Goal: Task Accomplishment & Management: Manage account settings

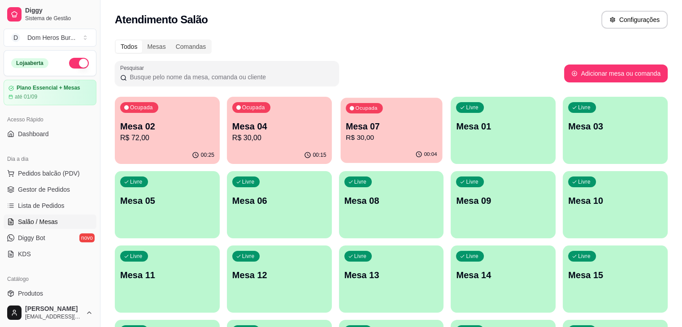
click at [346, 111] on div "Ocupada" at bounding box center [364, 108] width 37 height 10
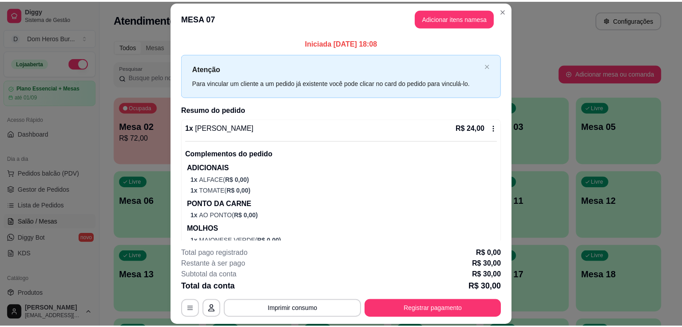
scroll to position [71, 0]
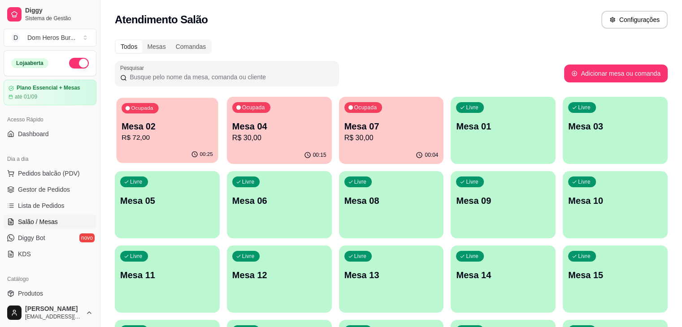
click at [183, 149] on div "00:25" at bounding box center [168, 154] width 102 height 17
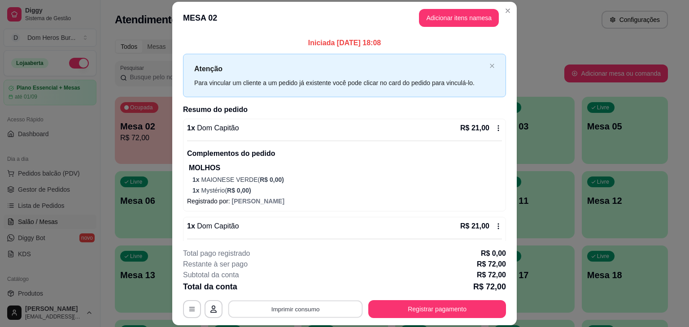
click at [296, 305] on button "Imprimir consumo" at bounding box center [295, 309] width 134 height 17
click at [300, 288] on button "IMPRESSORA" at bounding box center [294, 289] width 63 height 14
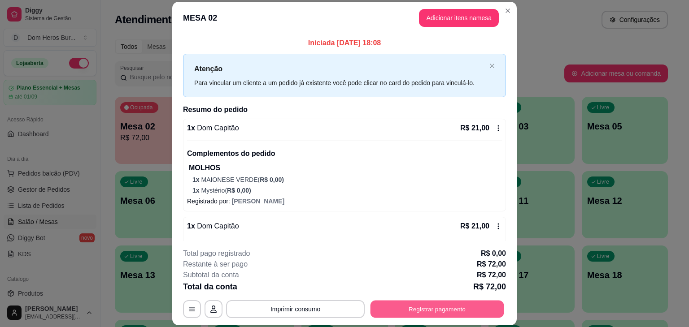
click at [474, 305] on button "Registrar pagamento" at bounding box center [437, 309] width 134 height 17
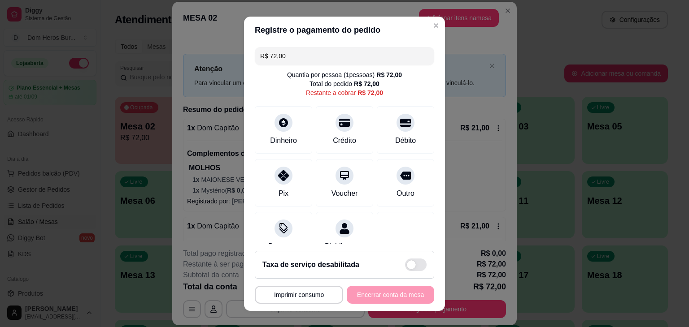
click at [364, 54] on input "R$ 72,00" at bounding box center [344, 56] width 169 height 18
click at [348, 134] on div "Crédito" at bounding box center [344, 128] width 63 height 52
click at [337, 128] on div at bounding box center [344, 120] width 20 height 20
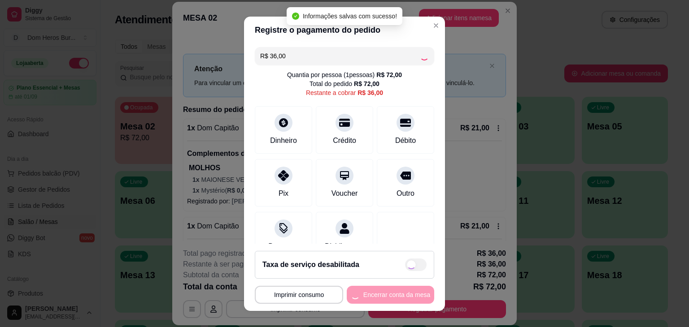
type input "R$ 0,00"
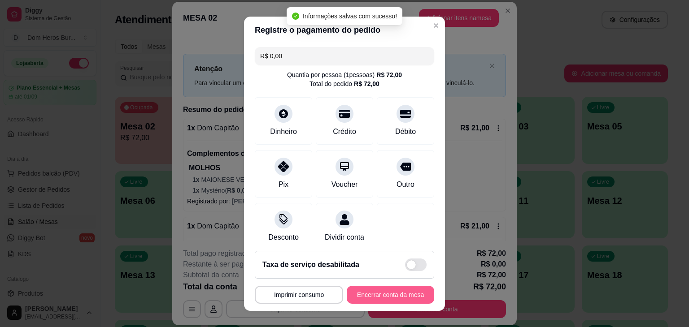
click at [369, 289] on div "**********" at bounding box center [344, 295] width 179 height 18
click at [369, 289] on button "Encerrar conta da mesa" at bounding box center [390, 295] width 87 height 18
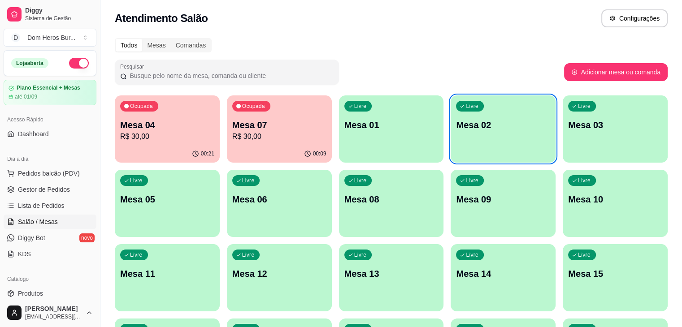
scroll to position [0, 0]
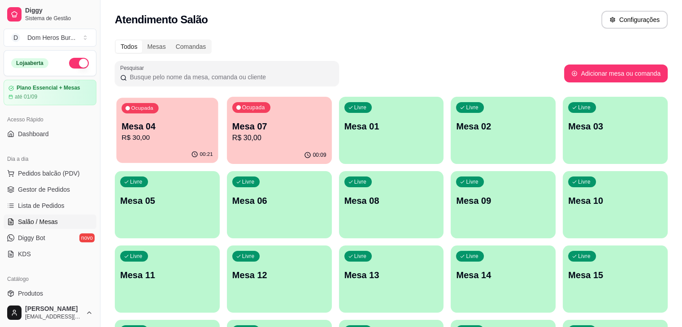
click at [173, 135] on p "R$ 30,00" at bounding box center [166, 138] width 91 height 10
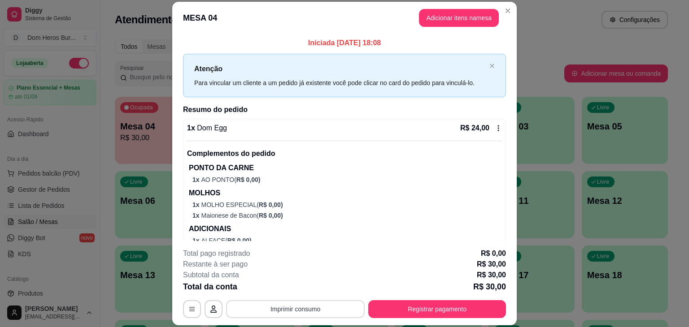
click at [315, 308] on button "Imprimir consumo" at bounding box center [295, 309] width 139 height 18
click at [293, 288] on button "IMPRESSORA" at bounding box center [294, 289] width 63 height 14
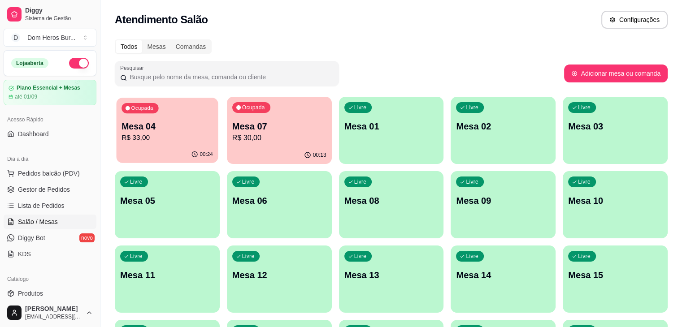
click at [184, 123] on p "Mesa 04" at bounding box center [166, 127] width 91 height 12
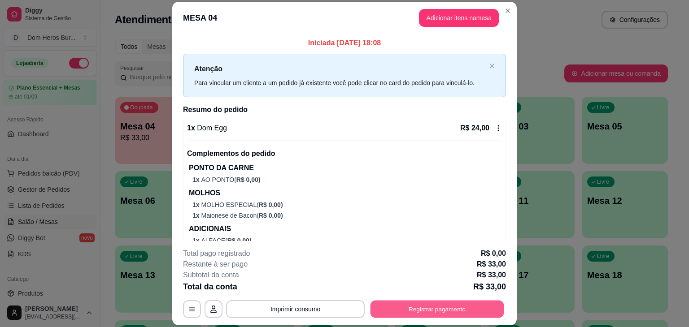
click at [418, 306] on button "Registrar pagamento" at bounding box center [437, 309] width 134 height 17
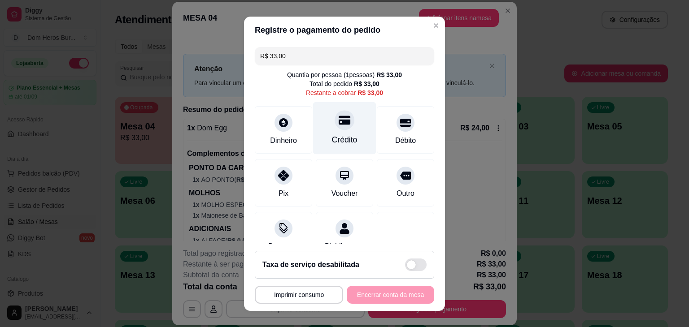
click at [332, 137] on div "Crédito" at bounding box center [345, 140] width 26 height 12
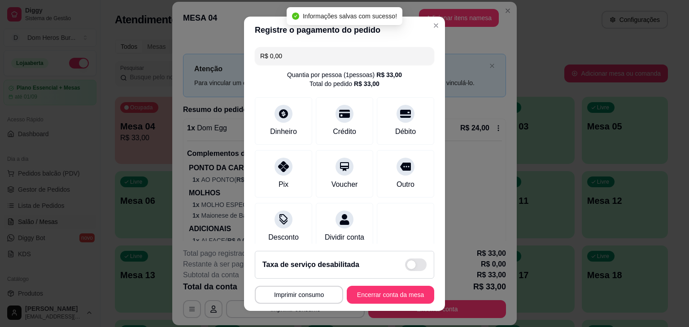
type input "R$ 0,00"
click at [387, 296] on button "Encerrar conta da mesa" at bounding box center [390, 294] width 85 height 17
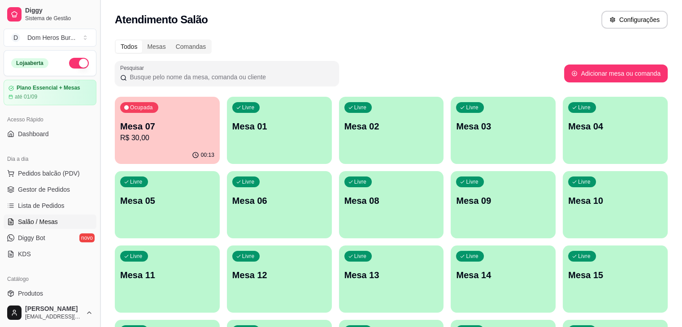
click at [96, 135] on button "Toggle Sidebar" at bounding box center [99, 163] width 7 height 327
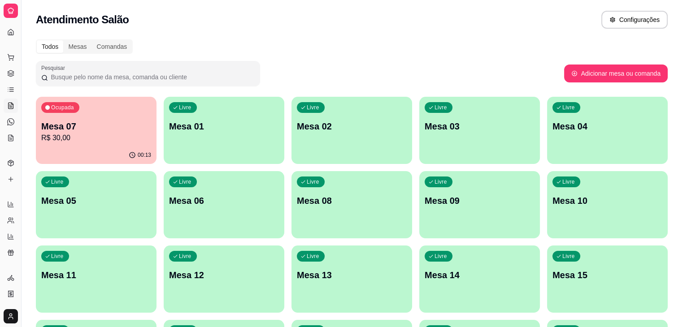
drag, startPoint x: 22, startPoint y: 131, endPoint x: 73, endPoint y: 117, distance: 52.5
click at [73, 117] on div "Diggy Sistema de Gestão D Dom Heros Bur ... Loja aberta Plano Essencial + Mesas…" at bounding box center [341, 286] width 682 height 572
click at [0, 133] on div "Dia a dia Pedidos balcão (PDV) Gestor de Pedidos Lista de Pedidos Salão / Mesas…" at bounding box center [10, 98] width 21 height 102
drag, startPoint x: 20, startPoint y: 132, endPoint x: 51, endPoint y: 117, distance: 34.1
click at [51, 117] on div "Diggy Sistema de Gestão D Dom Heros Bur ... Loja aberta Plano Essencial + Mesas…" at bounding box center [341, 286] width 682 height 572
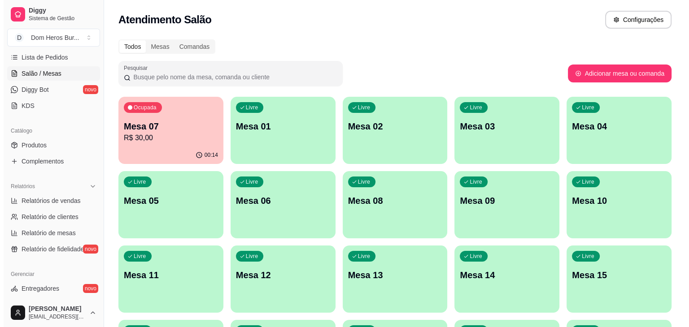
scroll to position [163, 0]
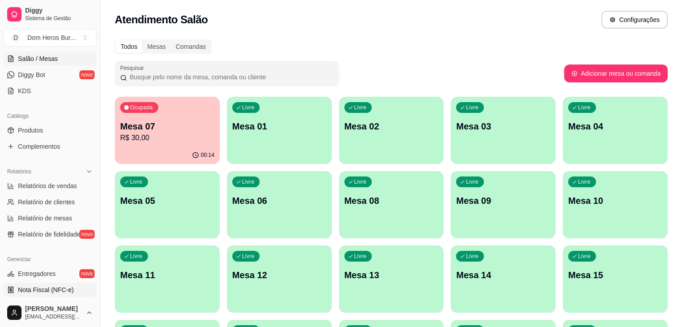
click at [74, 283] on link "Nota Fiscal (NFC-e)" at bounding box center [50, 290] width 93 height 14
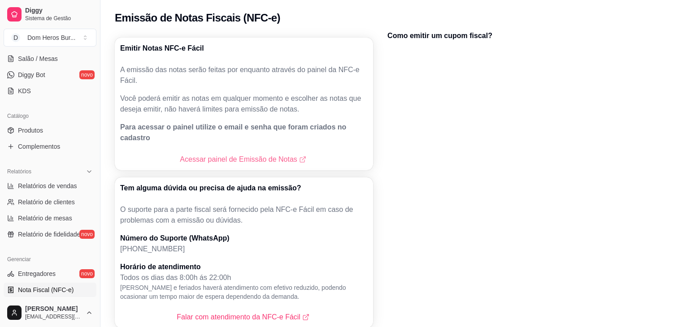
click at [253, 154] on link "Acessar painel de Emissão de Notas" at bounding box center [244, 159] width 128 height 11
click at [43, 56] on span "Salão / Mesas" at bounding box center [38, 58] width 40 height 9
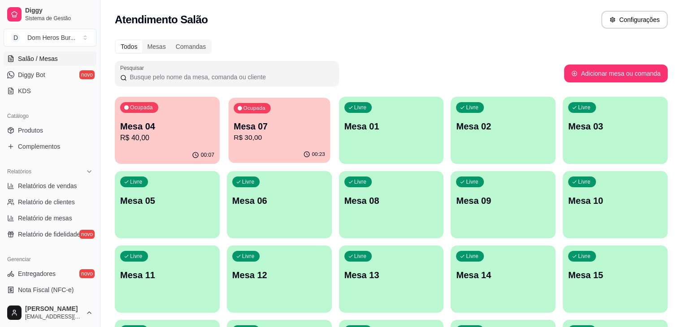
click at [247, 97] on div "Ocupada Mesa 04 R$ 40,00 00:07 Ocupada Mesa 07 R$ 30,00 00:23 Livre Mesa 01 Liv…" at bounding box center [391, 316] width 553 height 439
click at [228, 153] on div "00:23" at bounding box center [279, 154] width 102 height 17
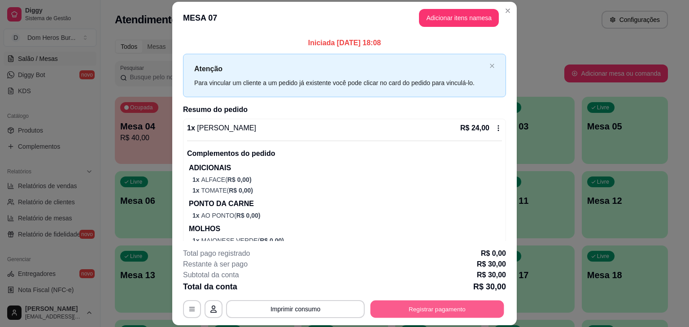
click at [467, 311] on button "Registrar pagamento" at bounding box center [437, 309] width 134 height 17
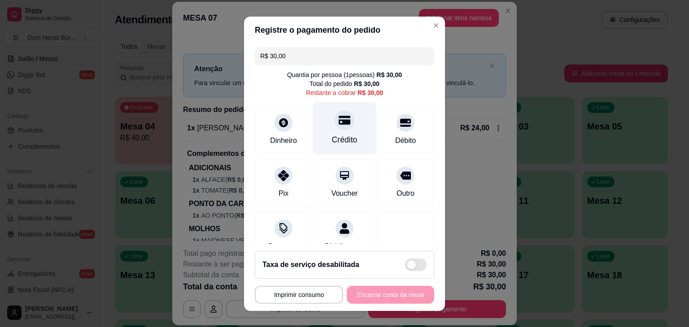
click at [338, 118] on icon at bounding box center [344, 120] width 12 height 12
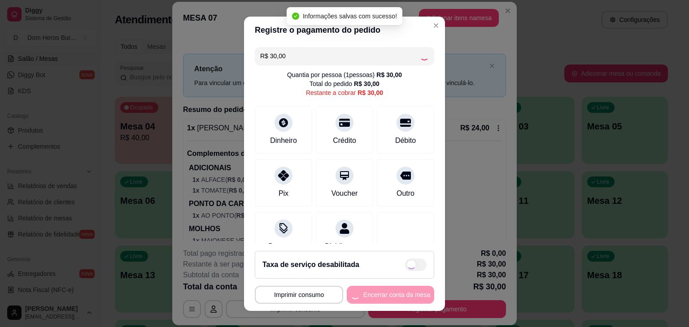
type input "R$ 0,00"
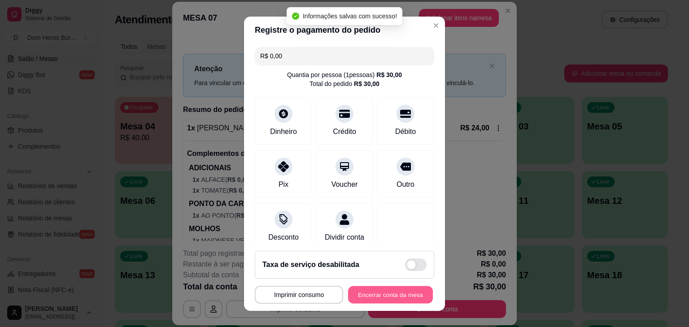
click at [379, 298] on button "Encerrar conta da mesa" at bounding box center [390, 294] width 85 height 17
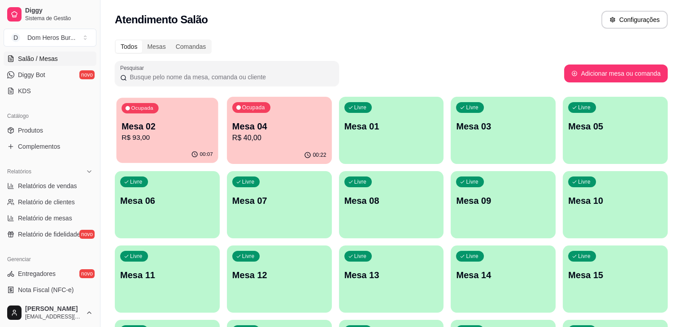
click at [184, 134] on p "R$ 93,00" at bounding box center [166, 138] width 91 height 10
click at [267, 130] on p "Mesa 04" at bounding box center [279, 127] width 91 height 12
click at [180, 133] on p "R$ 93,00" at bounding box center [166, 138] width 91 height 10
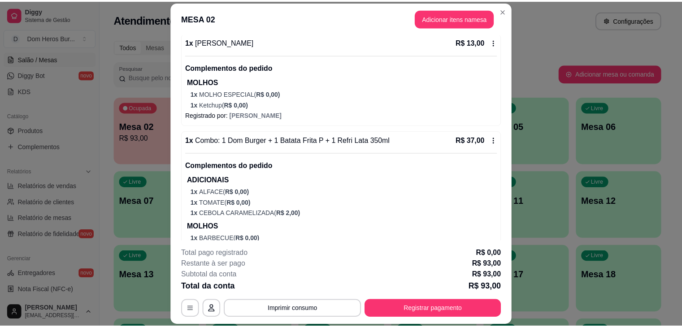
scroll to position [317, 0]
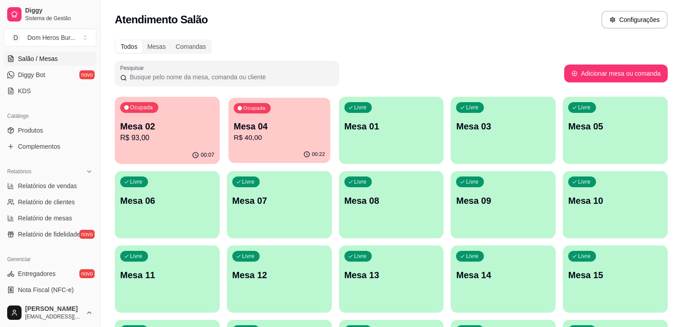
click at [260, 133] on p "R$ 40,00" at bounding box center [279, 138] width 91 height 10
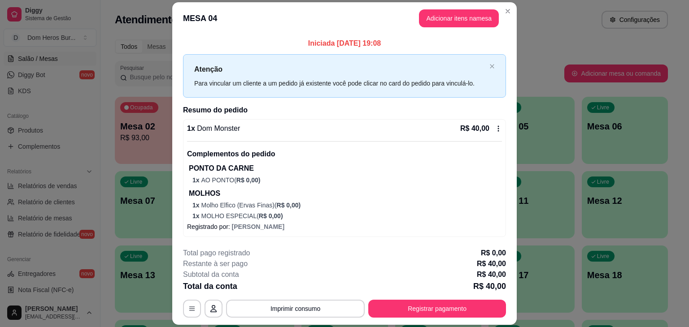
click at [434, 145] on div "Complementos do pedido PONTO DA CARNE 1 x AO PONTO ( R$ 0,00 ) MOLHOS 1 x Molho…" at bounding box center [344, 180] width 315 height 79
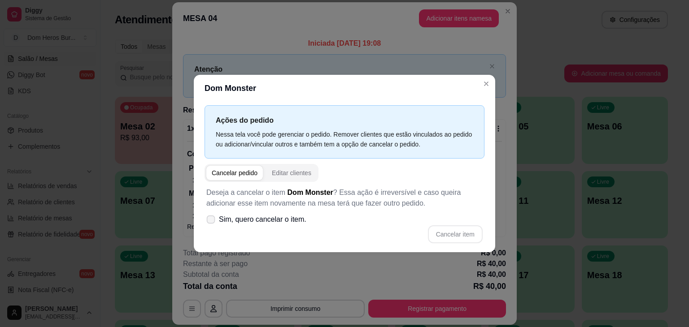
click at [298, 220] on span "Sim, quero cancelar o item." at bounding box center [262, 219] width 87 height 11
click at [212, 221] on input "Sim, quero cancelar o item." at bounding box center [209, 224] width 6 height 6
checkbox input "true"
click at [471, 234] on button "Cancelar item" at bounding box center [454, 234] width 53 height 17
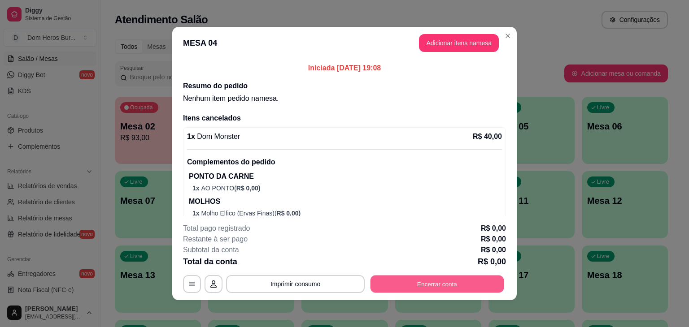
click at [444, 283] on button "Encerrar conta" at bounding box center [437, 284] width 134 height 17
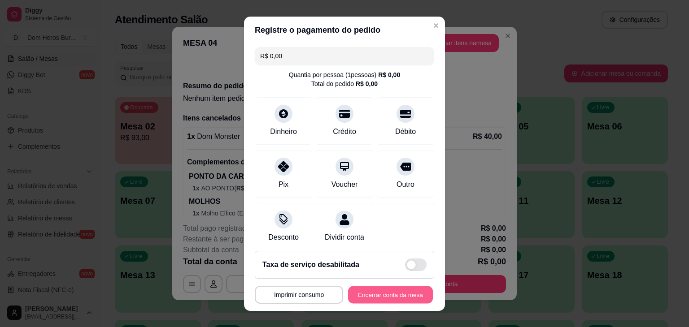
click at [355, 295] on button "Encerrar conta da mesa" at bounding box center [390, 294] width 85 height 17
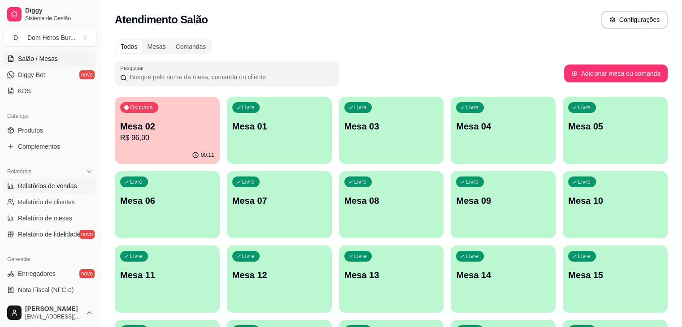
click at [75, 187] on span "Relatórios de vendas" at bounding box center [47, 186] width 59 height 9
select select "ALL"
select select "0"
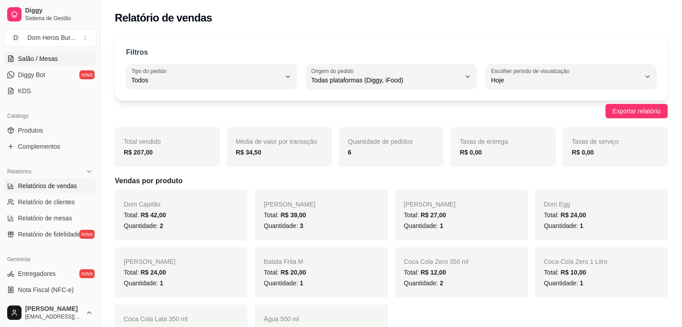
click at [54, 57] on span "Salão / Mesas" at bounding box center [38, 58] width 40 height 9
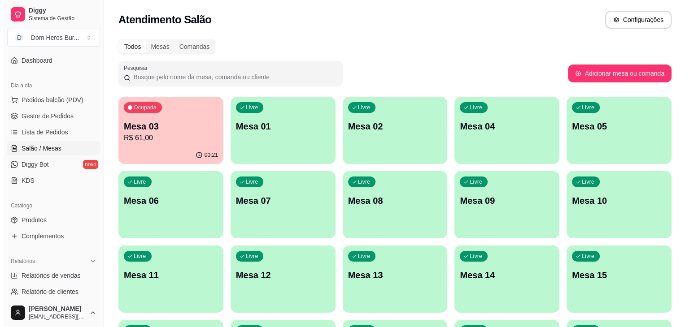
scroll to position [72, 0]
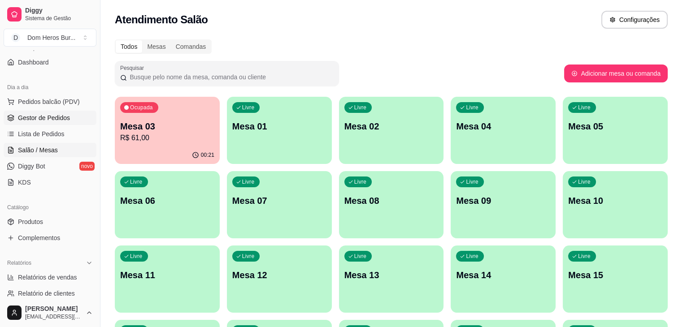
click at [69, 117] on link "Gestor de Pedidos" at bounding box center [50, 118] width 93 height 14
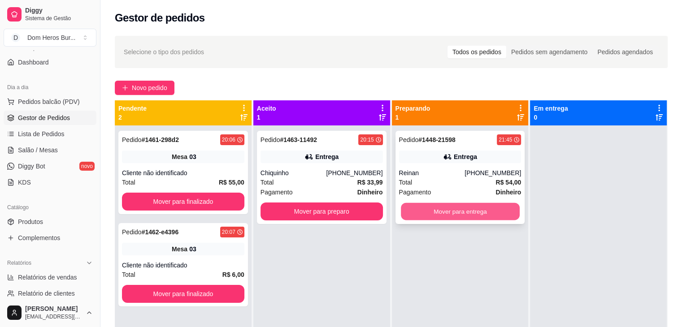
click at [407, 214] on button "Mover para entrega" at bounding box center [460, 211] width 119 height 17
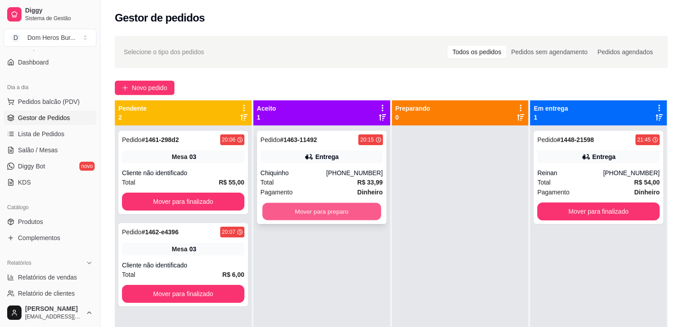
click at [319, 208] on button "Mover para preparo" at bounding box center [321, 211] width 119 height 17
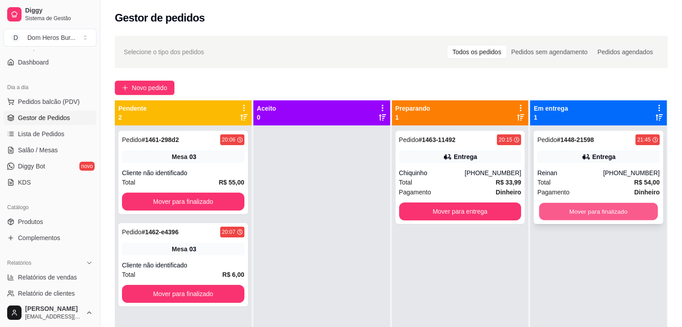
click at [579, 206] on button "Mover para finalizado" at bounding box center [598, 211] width 119 height 17
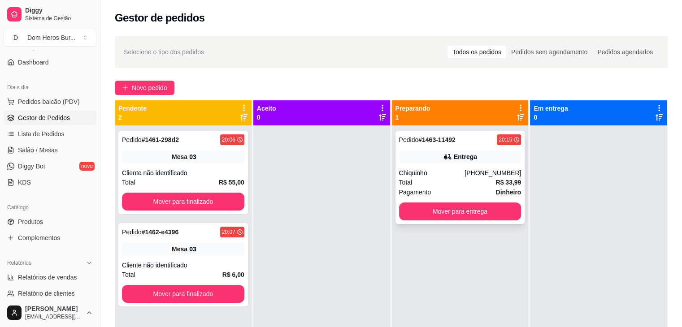
click at [461, 170] on div "Chiquinho" at bounding box center [432, 173] width 66 height 9
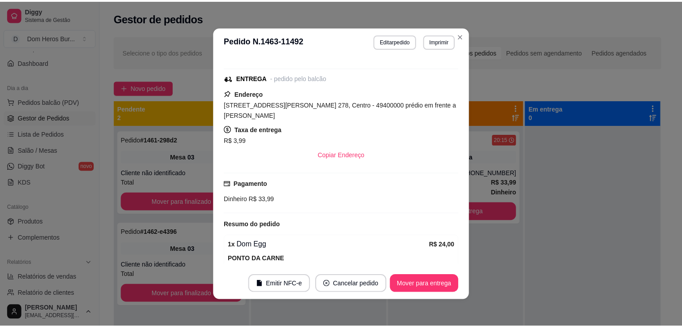
scroll to position [243, 0]
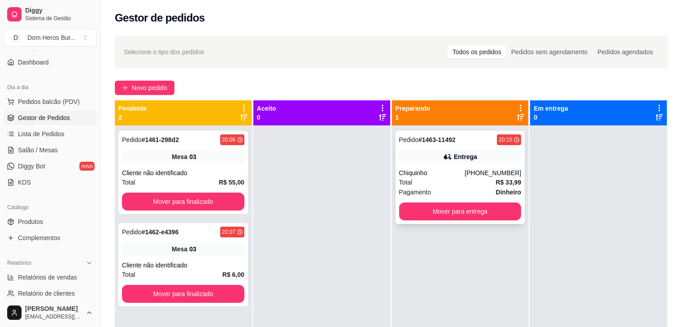
click at [425, 178] on div "Total R$ 33,99" at bounding box center [460, 183] width 122 height 10
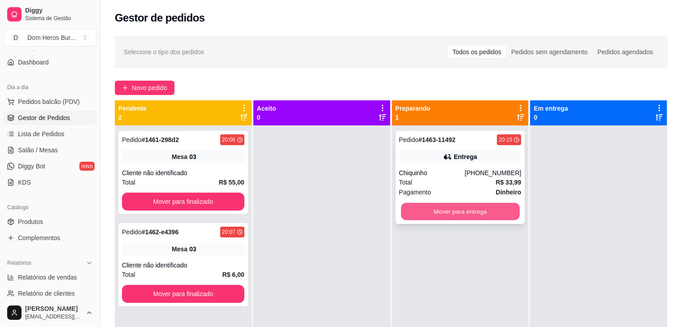
click at [428, 211] on button "Mover para entrega" at bounding box center [460, 211] width 119 height 17
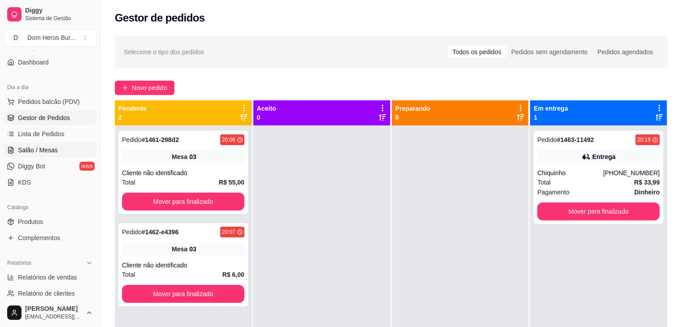
click at [43, 151] on span "Salão / Mesas" at bounding box center [38, 150] width 40 height 9
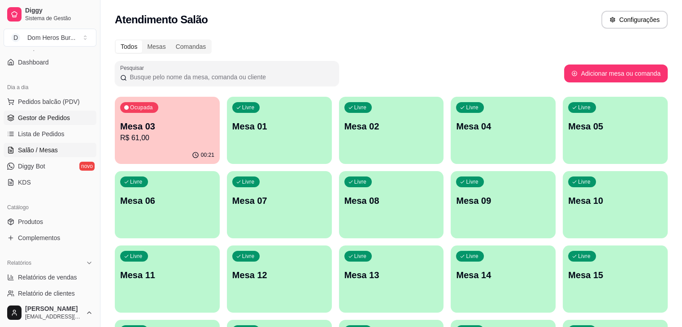
click at [75, 114] on link "Gestor de Pedidos" at bounding box center [50, 118] width 93 height 14
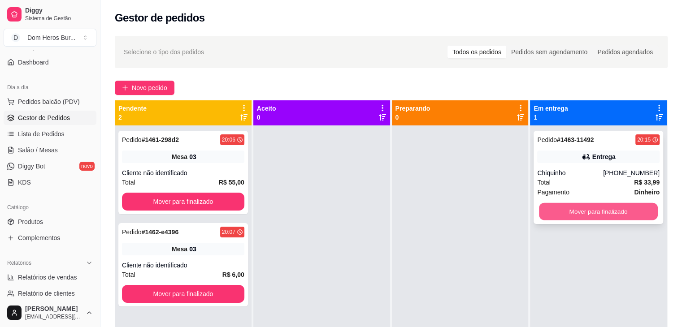
click at [561, 212] on button "Mover para finalizado" at bounding box center [598, 211] width 119 height 17
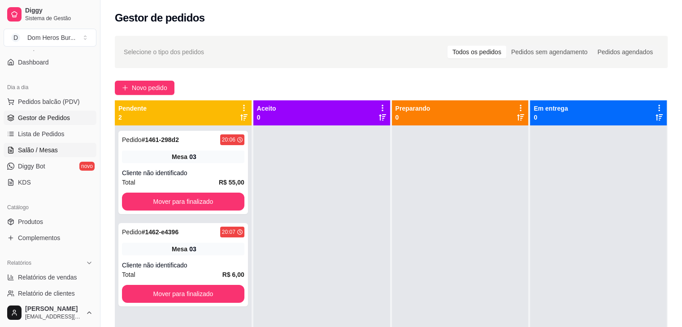
click at [57, 147] on link "Salão / Mesas" at bounding box center [50, 150] width 93 height 14
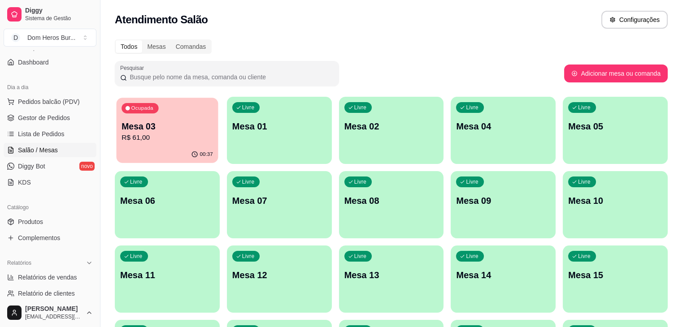
click at [141, 160] on div "00:37" at bounding box center [168, 154] width 102 height 17
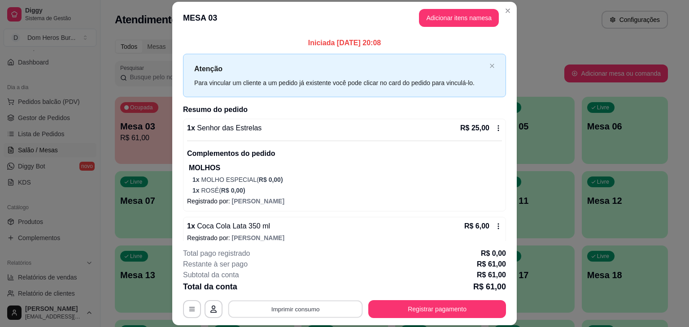
click at [306, 311] on button "Imprimir consumo" at bounding box center [295, 309] width 134 height 17
click at [292, 285] on button "IMPRESSORA" at bounding box center [294, 289] width 63 height 14
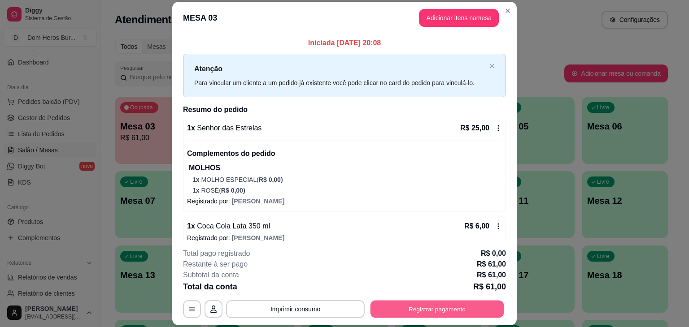
click at [424, 310] on button "Registrar pagamento" at bounding box center [437, 309] width 134 height 17
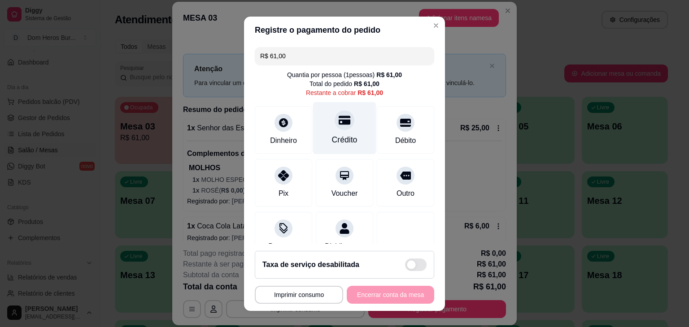
click at [334, 128] on div at bounding box center [344, 120] width 20 height 20
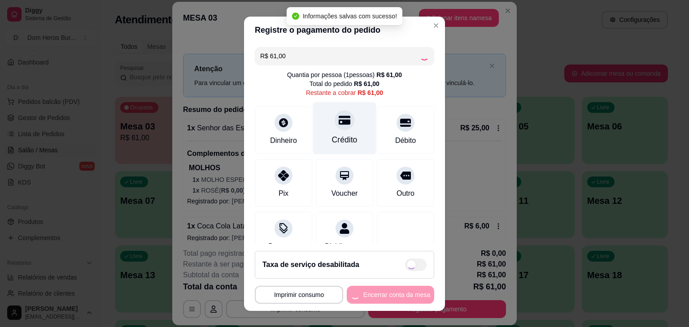
type input "R$ 0,00"
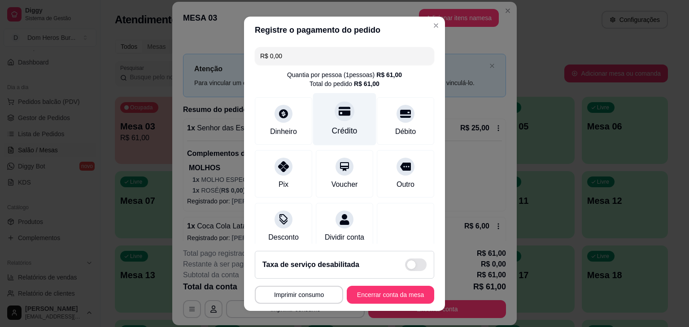
click at [338, 110] on icon at bounding box center [344, 111] width 12 height 12
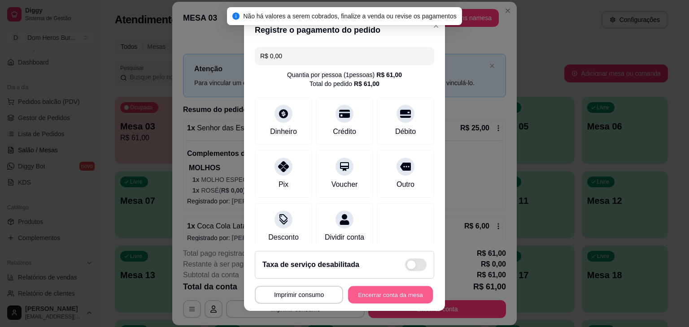
click at [385, 298] on button "Encerrar conta da mesa" at bounding box center [390, 294] width 85 height 17
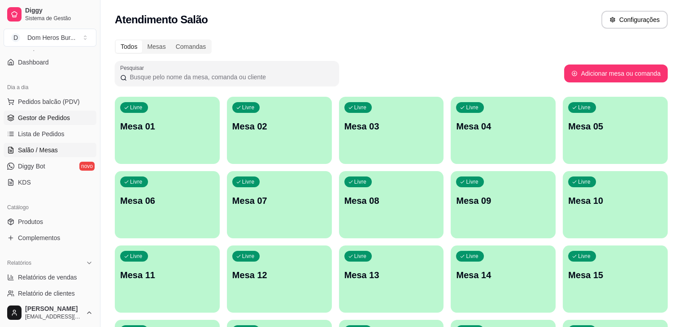
click at [11, 117] on icon at bounding box center [11, 116] width 6 height 3
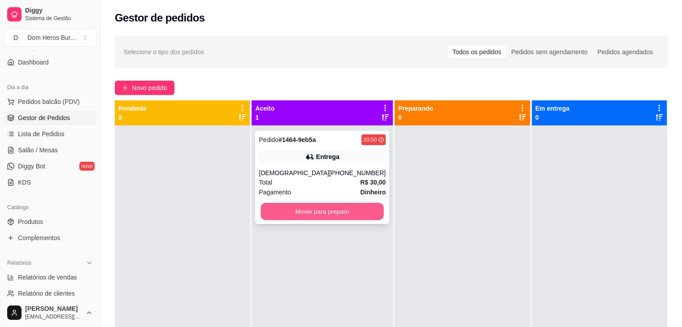
click at [312, 219] on button "Mover para preparo" at bounding box center [322, 211] width 123 height 17
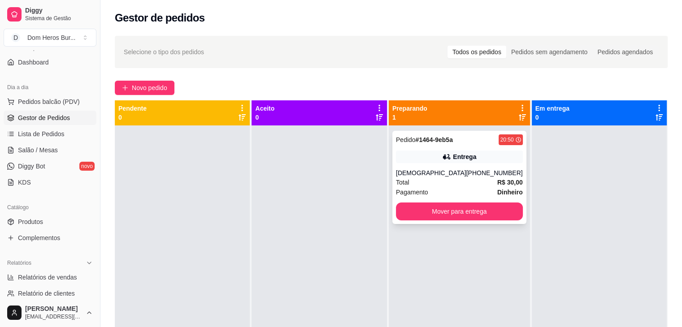
click at [416, 156] on div "Entrega" at bounding box center [459, 157] width 127 height 13
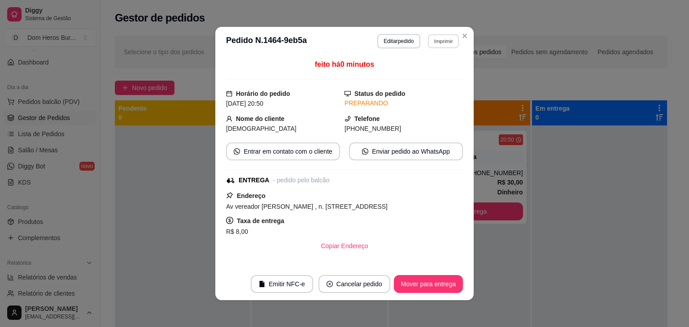
click at [448, 41] on button "Imprimir" at bounding box center [443, 41] width 31 height 14
click at [432, 73] on button "IMPRESSORA" at bounding box center [423, 72] width 63 height 14
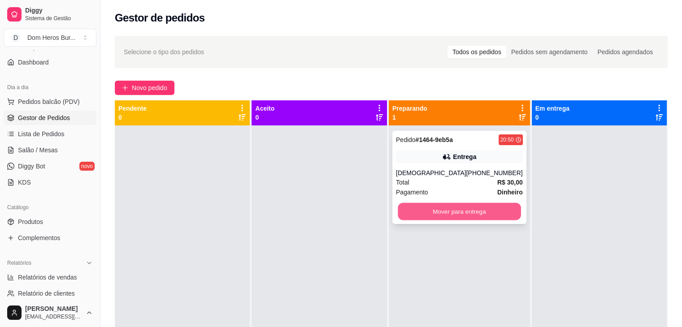
click at [429, 212] on button "Mover para entrega" at bounding box center [459, 211] width 123 height 17
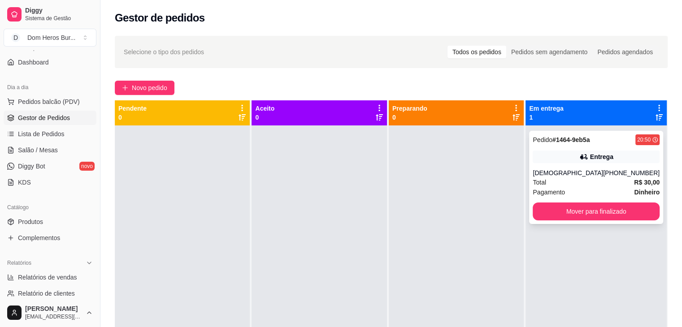
click at [539, 157] on div "Entrega" at bounding box center [596, 157] width 127 height 13
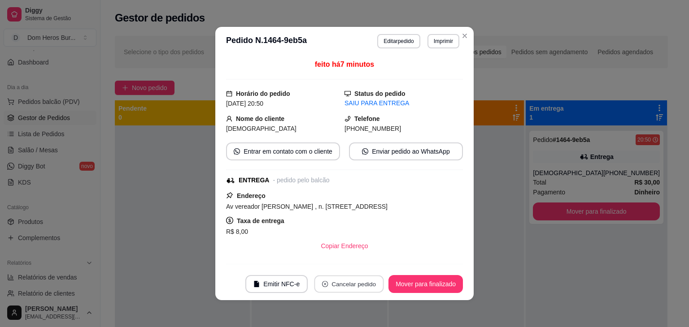
click at [360, 286] on button "Cancelar pedido" at bounding box center [348, 284] width 69 height 17
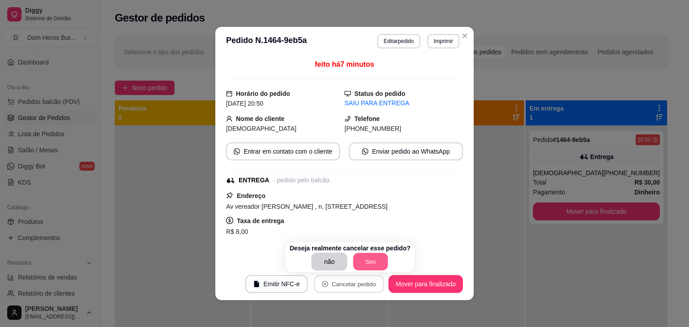
click at [369, 260] on button "Sim" at bounding box center [370, 261] width 35 height 17
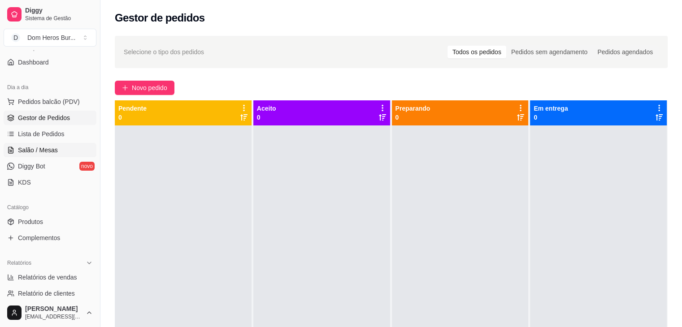
click at [45, 147] on span "Salão / Mesas" at bounding box center [38, 150] width 40 height 9
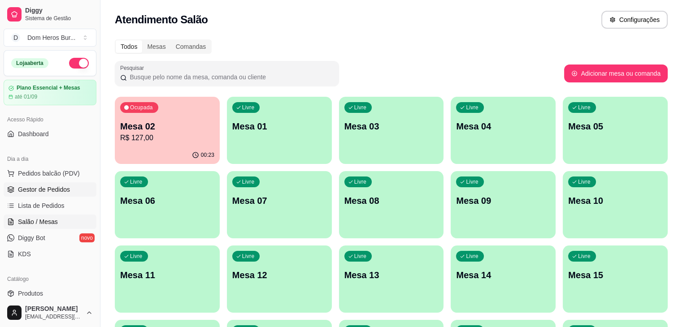
click at [30, 193] on span "Gestor de Pedidos" at bounding box center [44, 189] width 52 height 9
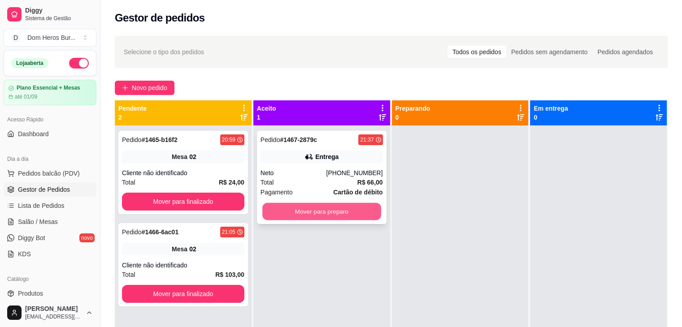
click at [324, 219] on button "Mover para preparo" at bounding box center [321, 211] width 119 height 17
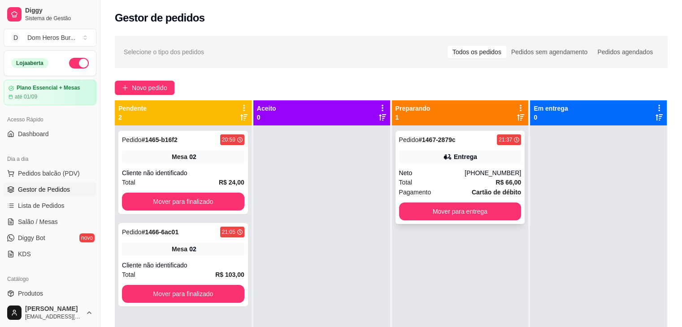
click at [445, 151] on div "Entrega" at bounding box center [460, 157] width 122 height 13
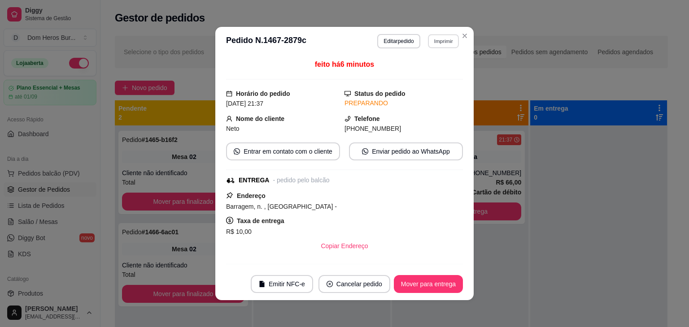
click at [438, 46] on button "Imprimir" at bounding box center [443, 41] width 31 height 14
click at [429, 69] on button "IMPRESSORA" at bounding box center [423, 72] width 63 height 14
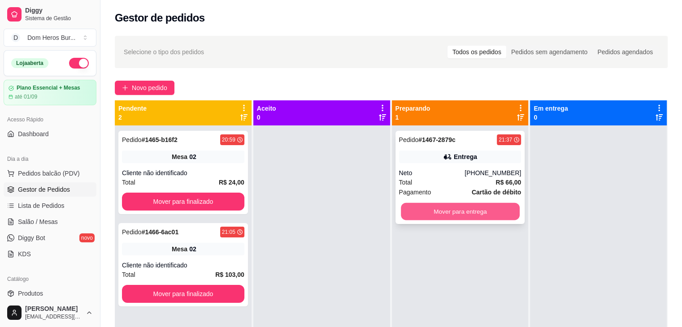
click at [460, 212] on button "Mover para entrega" at bounding box center [460, 211] width 119 height 17
